Goal: Information Seeking & Learning: Check status

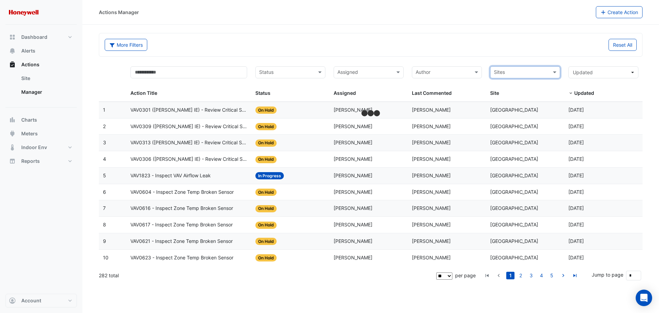
click at [327, 72] on input "text" at bounding box center [521, 73] width 55 height 8
click at [327, 95] on span "[GEOGRAPHIC_DATA]" at bounding box center [520, 97] width 48 height 6
click at [273, 74] on input "text" at bounding box center [286, 73] width 55 height 8
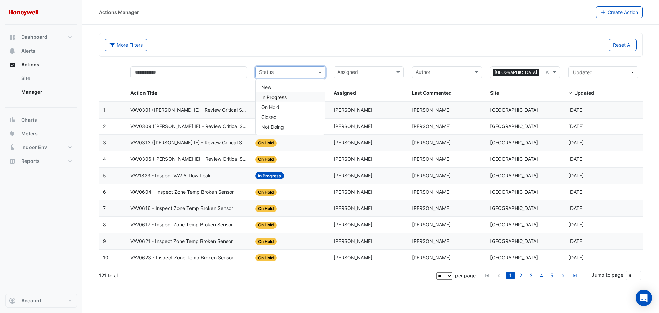
click at [279, 96] on span "In Progress" at bounding box center [273, 97] width 25 height 6
click at [294, 74] on input "text" at bounding box center [297, 73] width 22 height 8
click at [317, 49] on div "More Filters" at bounding box center [236, 45] width 270 height 12
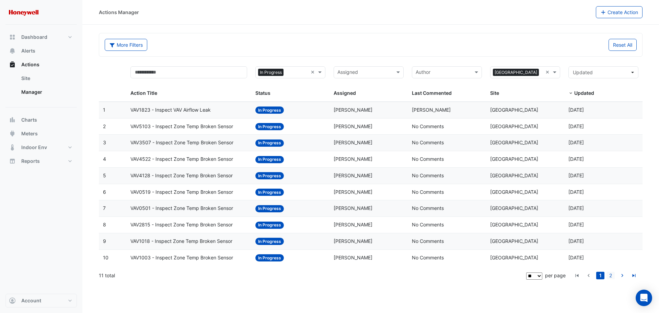
click at [327, 135] on link "2" at bounding box center [611, 276] width 8 height 8
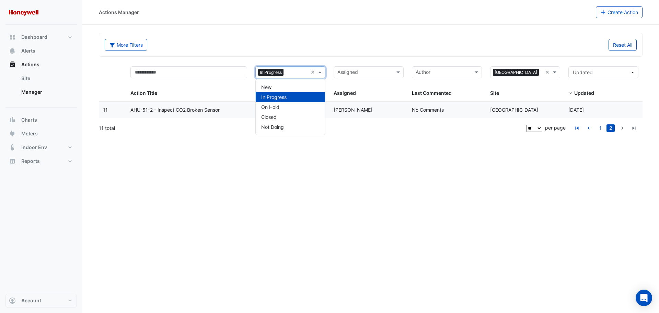
click at [294, 71] on input "text" at bounding box center [297, 73] width 22 height 8
click at [289, 120] on div "Closed" at bounding box center [290, 117] width 69 height 10
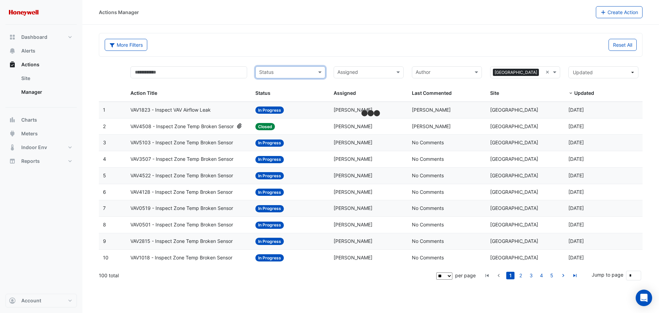
click at [293, 72] on input "text" at bounding box center [286, 73] width 55 height 8
click at [290, 118] on div "Closed" at bounding box center [290, 117] width 69 height 10
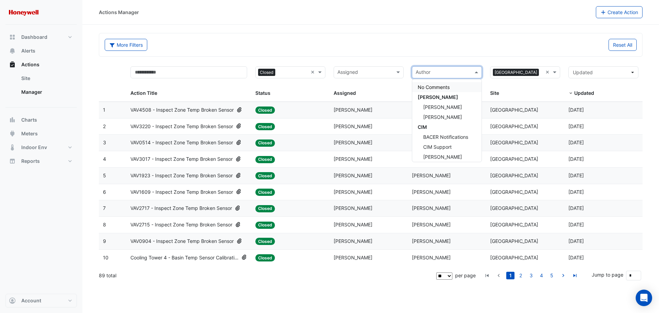
click at [327, 69] on input "text" at bounding box center [443, 73] width 55 height 8
click at [327, 46] on div "Reset All" at bounding box center [506, 45] width 270 height 12
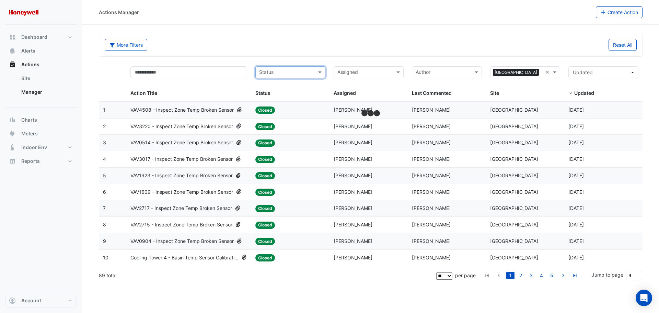
click at [327, 71] on input "text" at bounding box center [443, 73] width 55 height 8
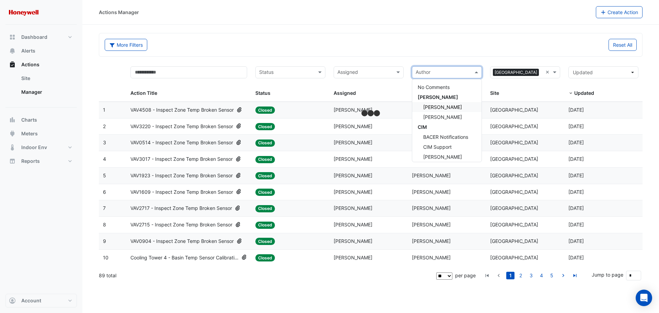
click at [327, 107] on span "[PERSON_NAME]" at bounding box center [442, 107] width 39 height 6
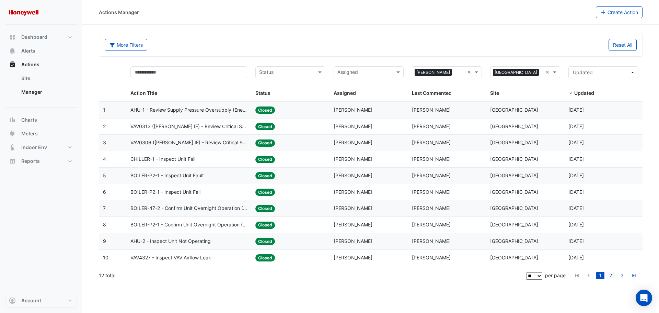
click at [327, 135] on link "2" at bounding box center [611, 276] width 8 height 8
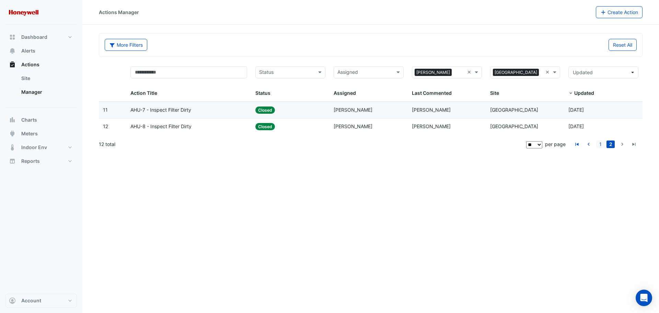
click at [327, 135] on link "1" at bounding box center [601, 144] width 8 height 8
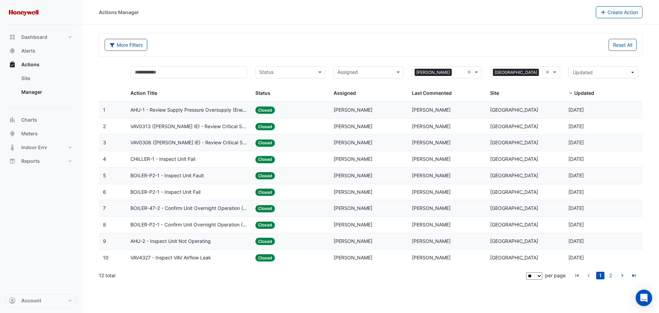
click at [327, 77] on div "× [PERSON_NAME] ×" at bounding box center [447, 72] width 70 height 12
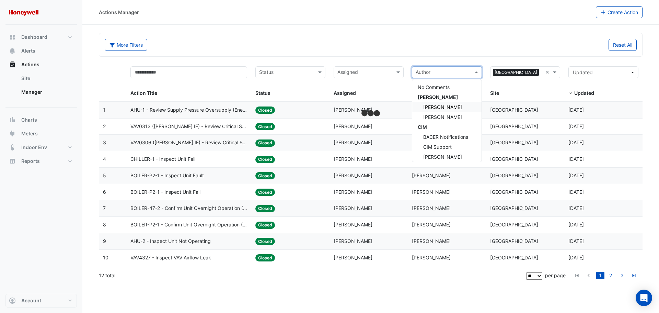
click at [300, 74] on input "text" at bounding box center [286, 73] width 55 height 8
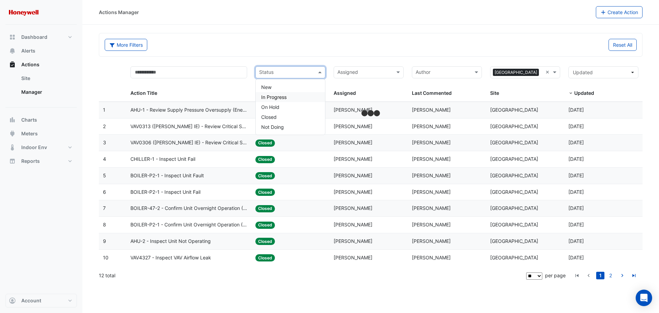
click at [289, 99] on div "In Progress" at bounding box center [290, 97] width 69 height 10
click at [327, 74] on input "text" at bounding box center [365, 73] width 55 height 8
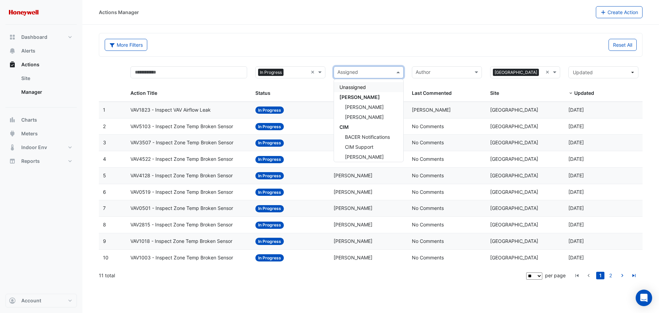
click at [327, 45] on div "More Filters" at bounding box center [236, 45] width 270 height 12
